Goal: Transaction & Acquisition: Purchase product/service

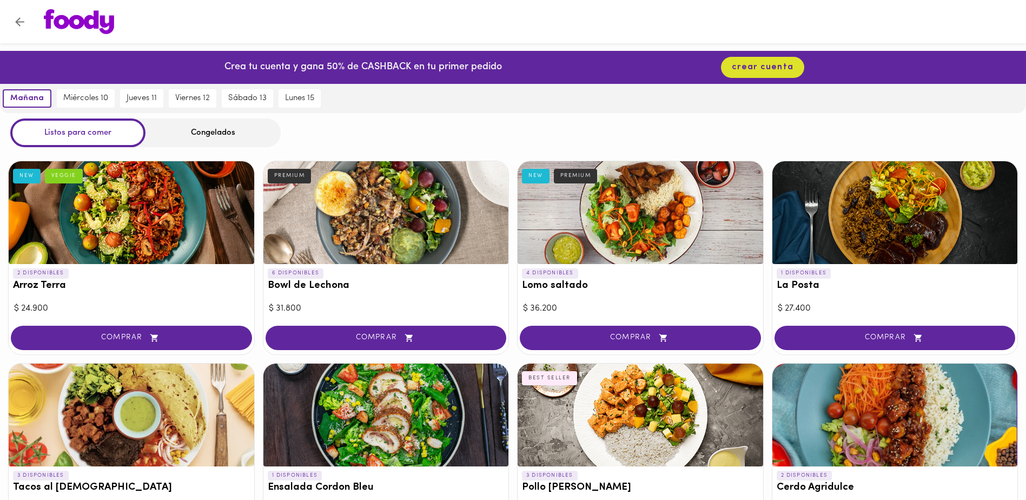
click at [179, 128] on div "Congelados" at bounding box center [213, 132] width 135 height 29
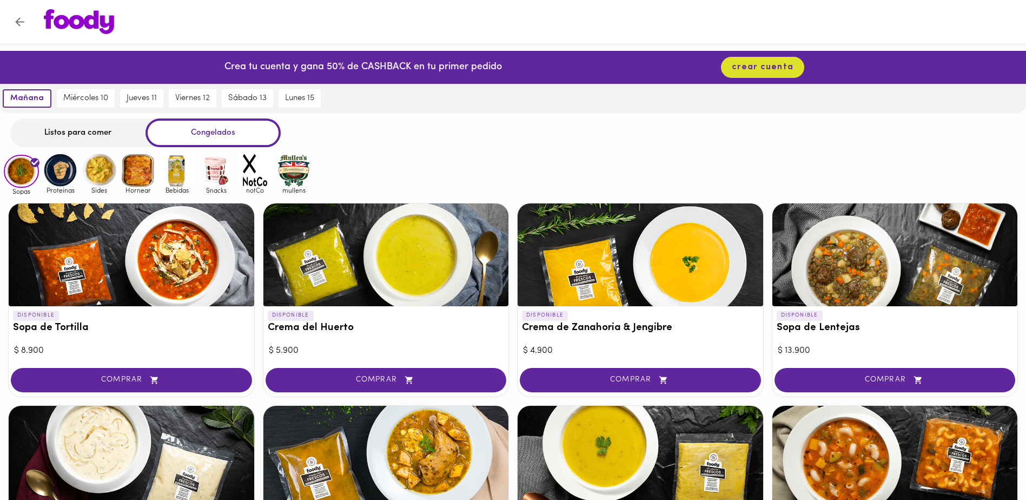
click at [88, 126] on div "Listos para comer" at bounding box center [77, 132] width 135 height 29
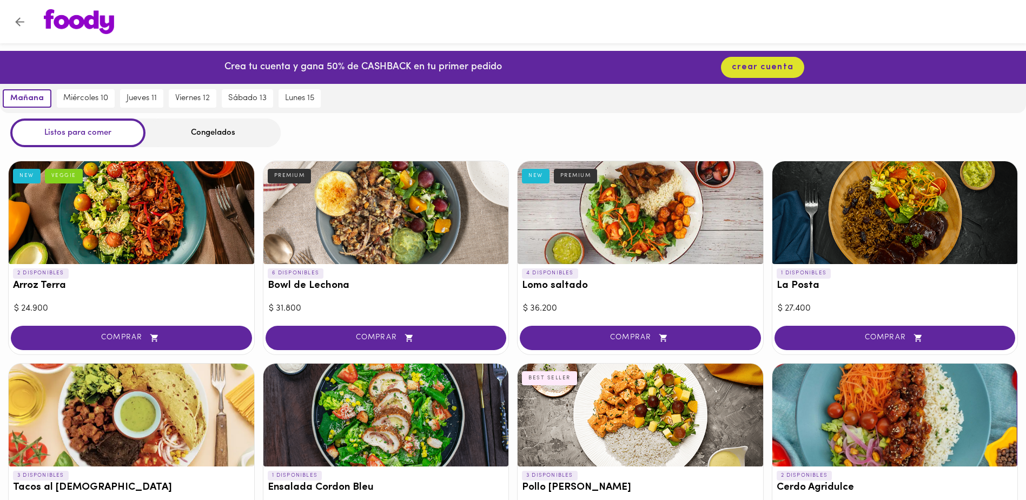
click at [129, 216] on div at bounding box center [132, 212] width 246 height 103
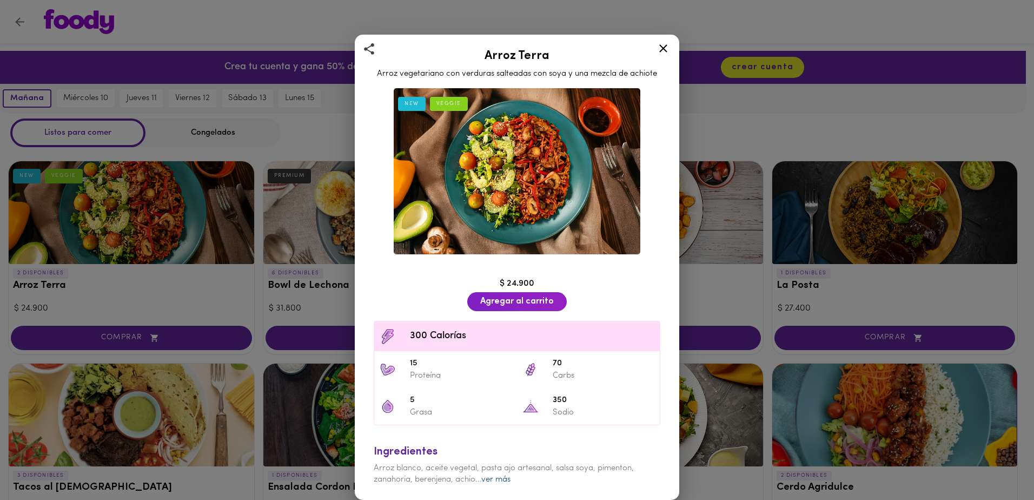
click at [510, 481] on link "ver más" at bounding box center [496, 480] width 29 height 8
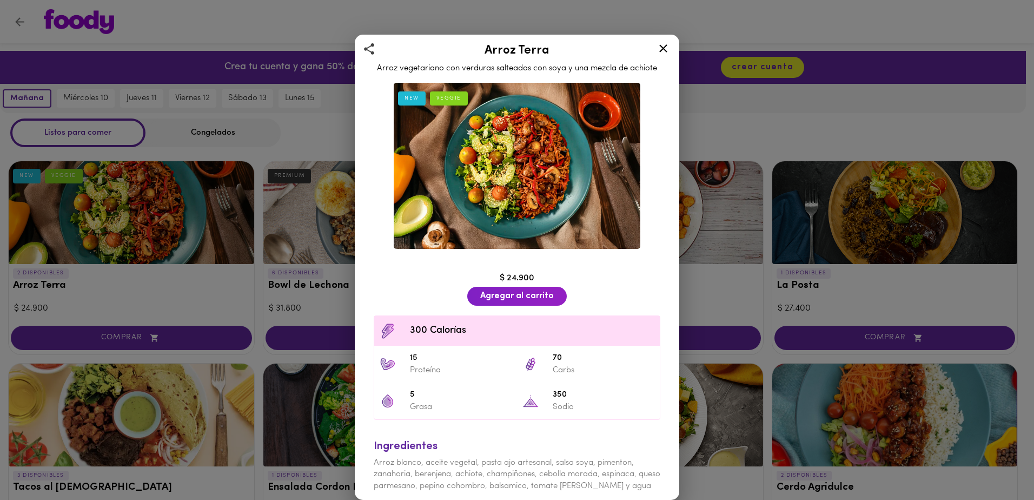
scroll to position [7, 0]
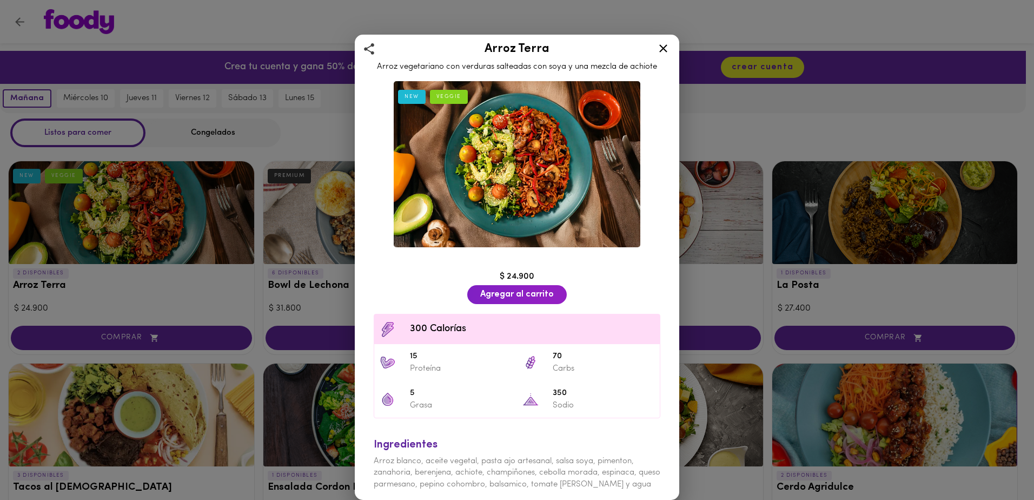
click at [668, 49] on icon at bounding box center [664, 49] width 14 height 14
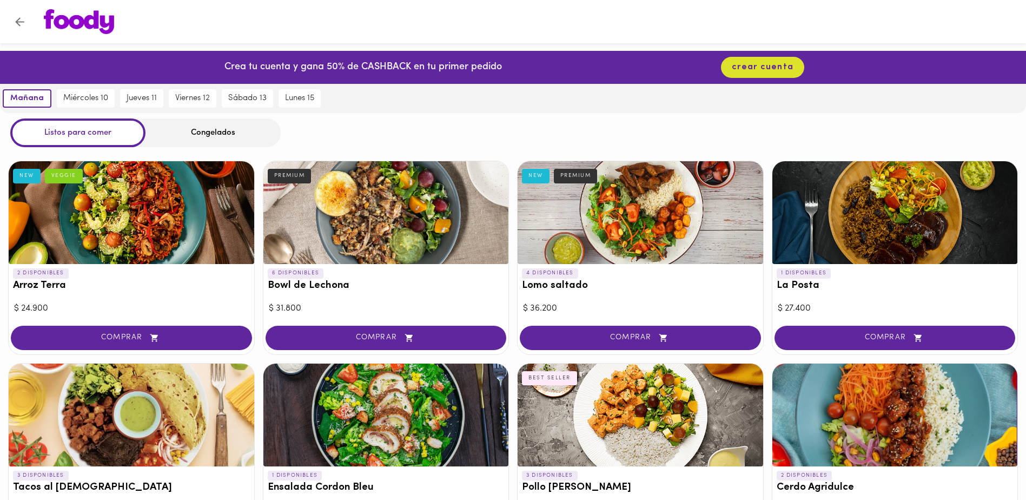
click at [896, 210] on div at bounding box center [896, 212] width 246 height 103
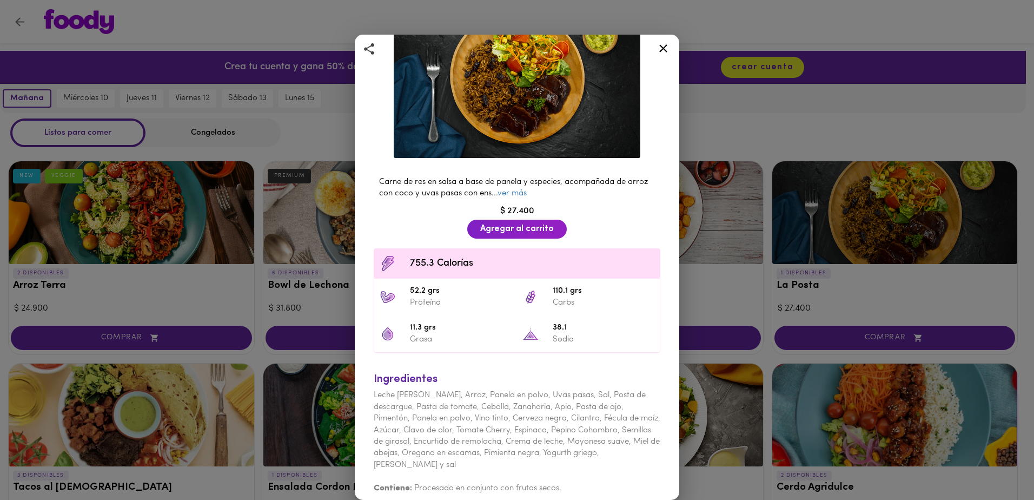
scroll to position [98, 0]
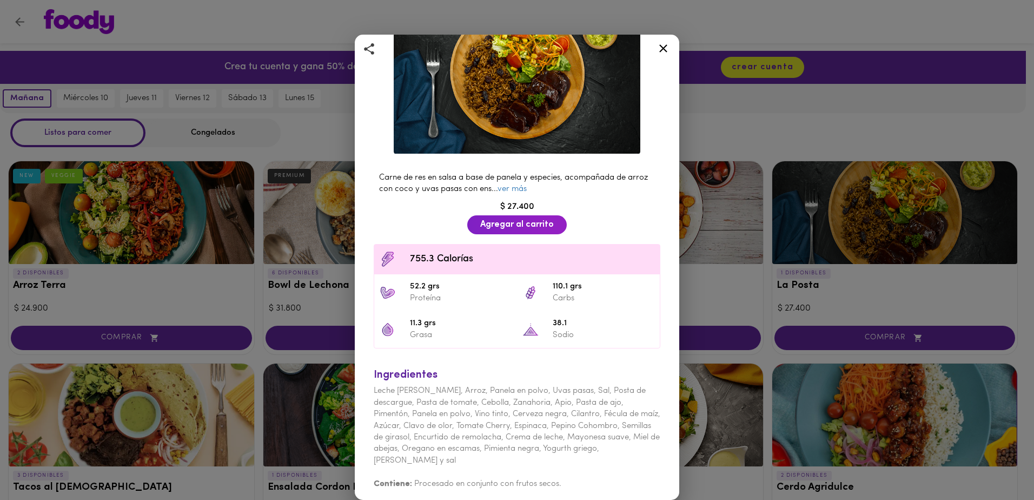
click at [551, 392] on span "Leche [PERSON_NAME], Arroz, Panela en polvo, Uvas pasas, Sal, Posta de descargu…" at bounding box center [517, 426] width 287 height 78
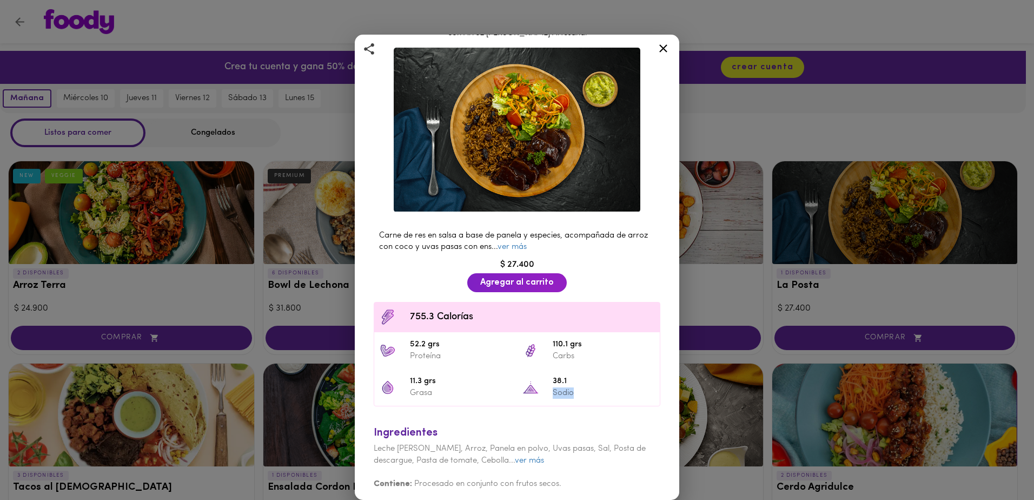
click at [561, 391] on p "Sodio" at bounding box center [604, 392] width 102 height 11
click at [670, 49] on icon at bounding box center [664, 49] width 14 height 14
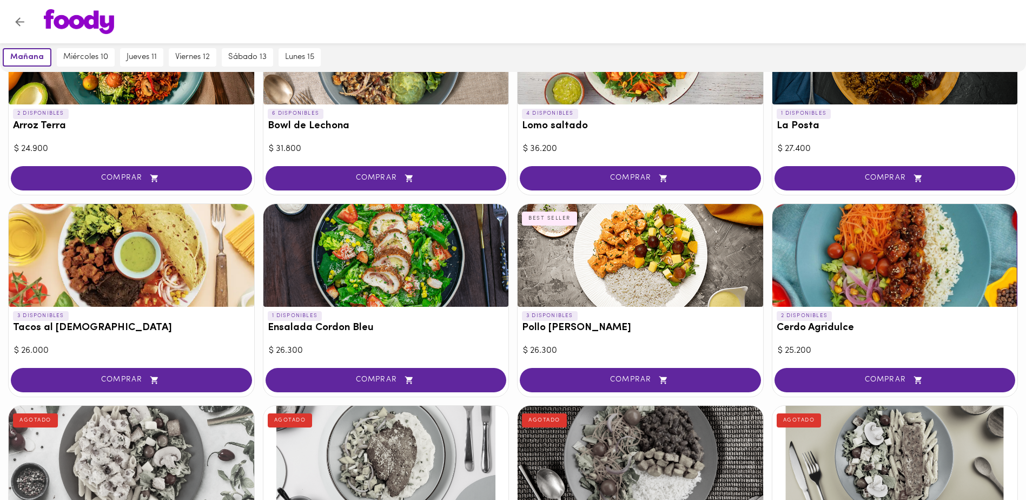
scroll to position [162, 0]
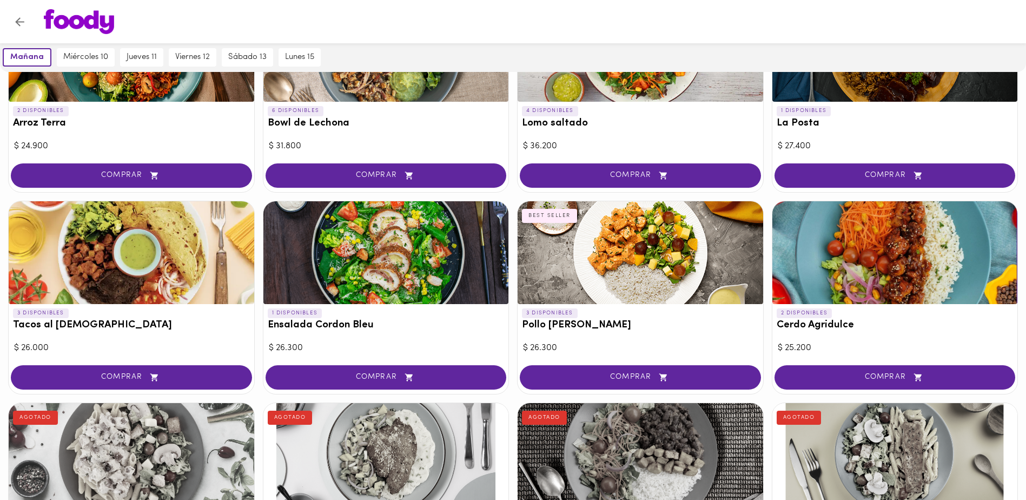
click at [363, 253] on div at bounding box center [386, 252] width 246 height 103
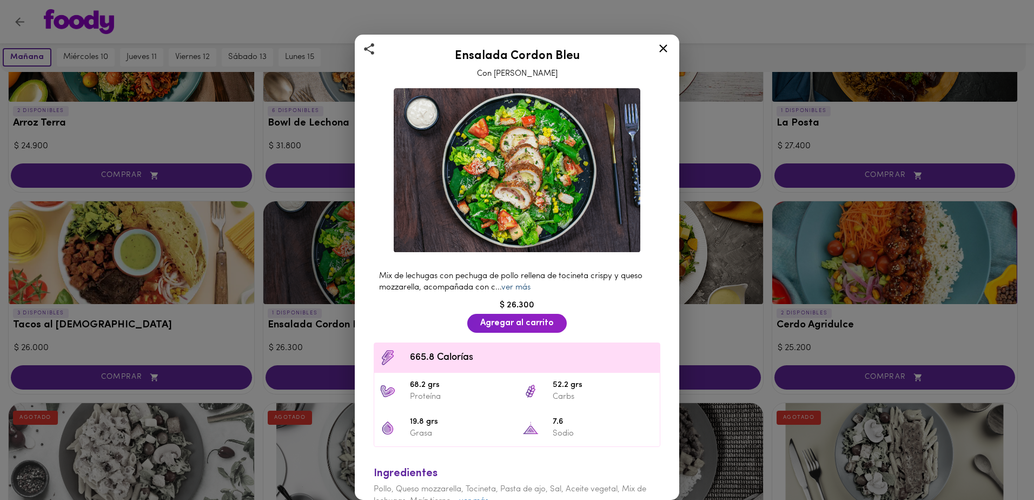
click at [525, 283] on link "ver más" at bounding box center [516, 287] width 29 height 8
click at [662, 48] on icon at bounding box center [664, 49] width 14 height 14
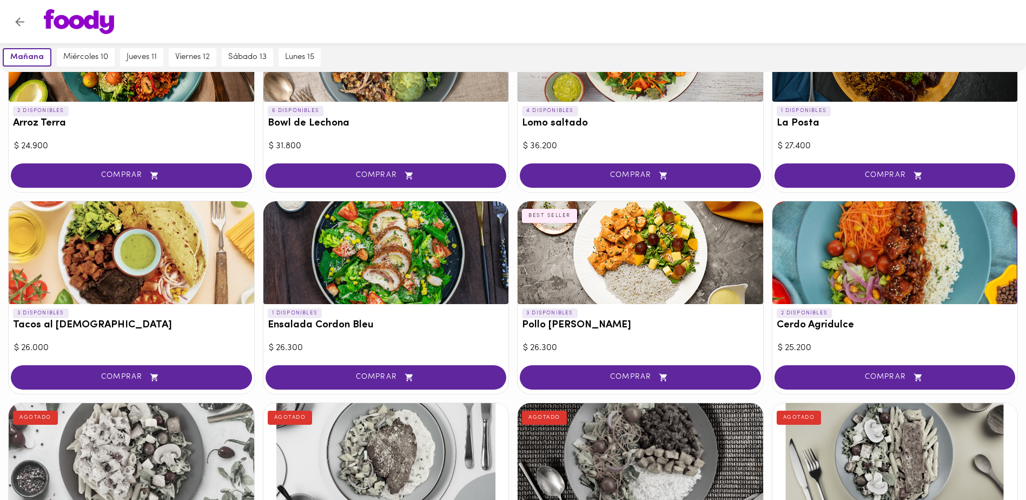
scroll to position [379, 0]
